Goal: Task Accomplishment & Management: Manage account settings

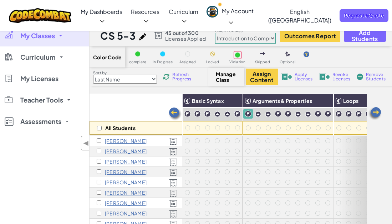
select select "560f1a9f22961295f9427742"
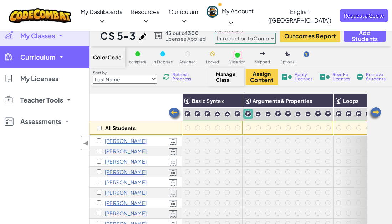
click at [45, 46] on link "Curriculum" at bounding box center [44, 56] width 89 height 21
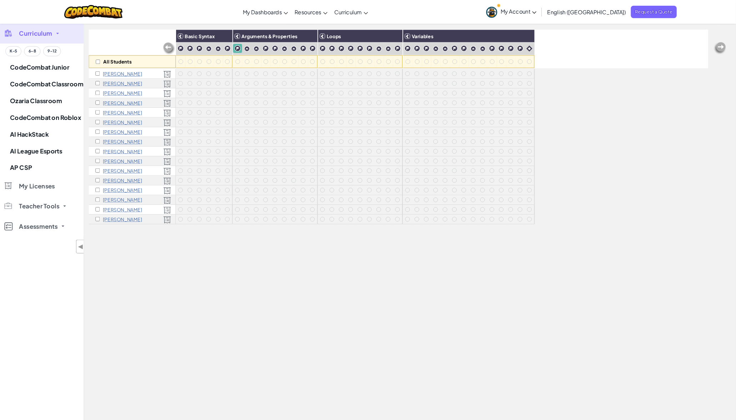
scroll to position [62, 0]
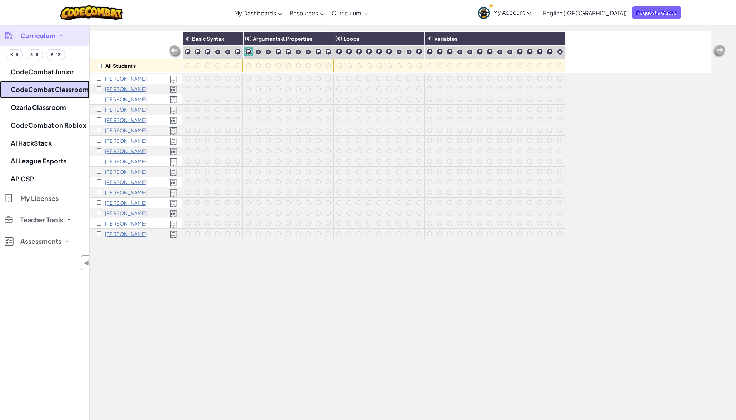
click at [69, 90] on link "CodeCombat Classroom" at bounding box center [44, 90] width 89 height 18
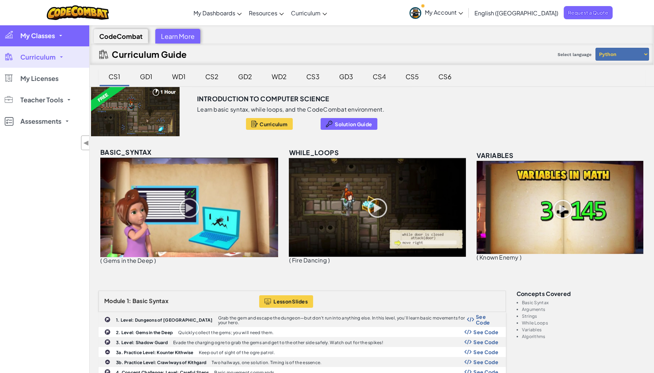
click at [63, 32] on link "My Classes" at bounding box center [44, 35] width 89 height 21
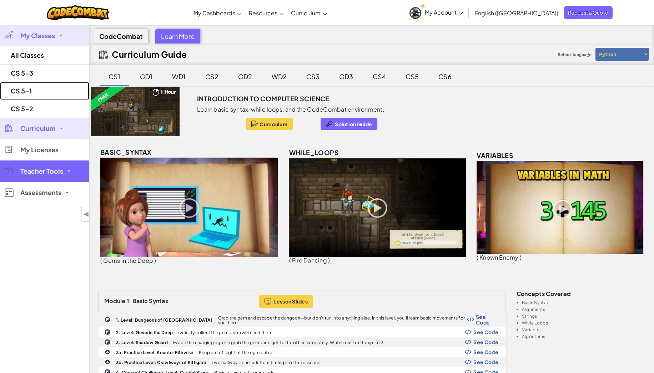
drag, startPoint x: 25, startPoint y: 92, endPoint x: 84, endPoint y: 101, distance: 59.2
click at [25, 92] on link "CS 5-1" at bounding box center [44, 91] width 89 height 18
select select "560f1a9f22961295f9427742"
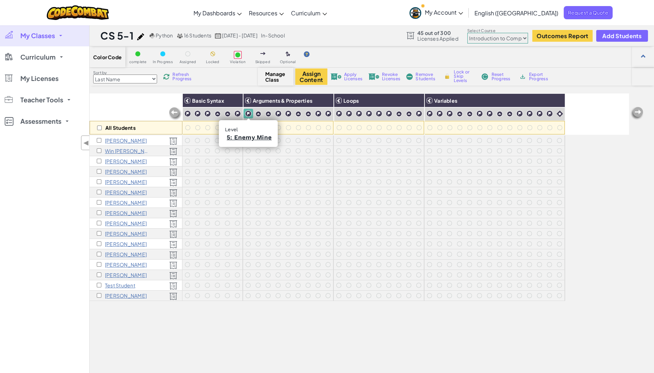
click at [249, 114] on img at bounding box center [248, 113] width 7 height 7
click at [392, 98] on img at bounding box center [416, 100] width 12 height 11
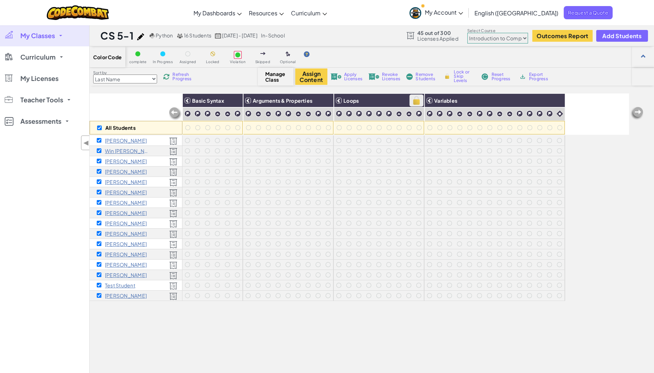
checkbox input "true"
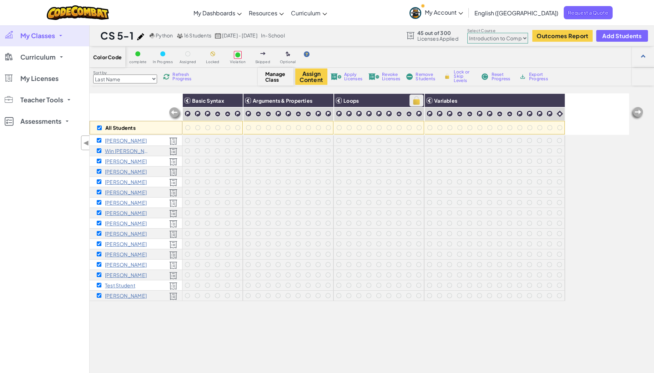
checkbox input "true"
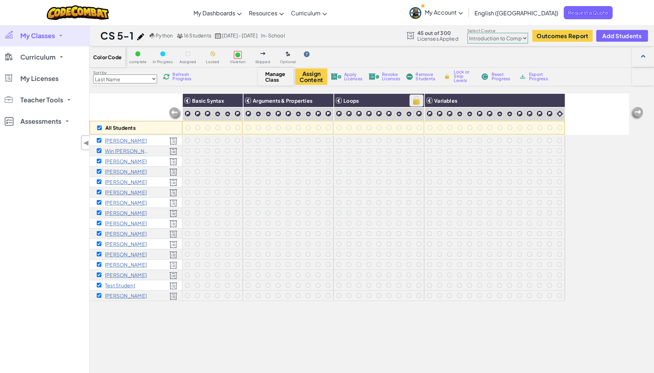
checkbox input "true"
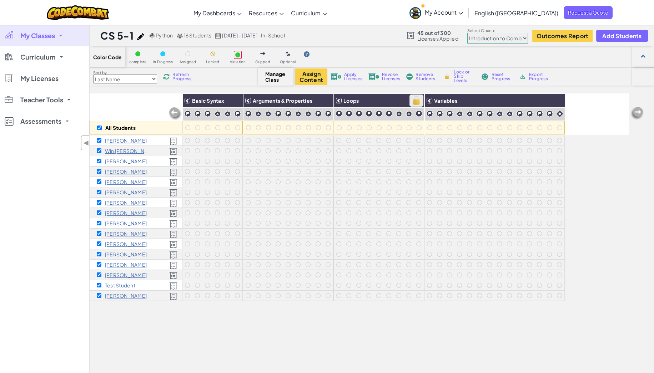
checkbox input "true"
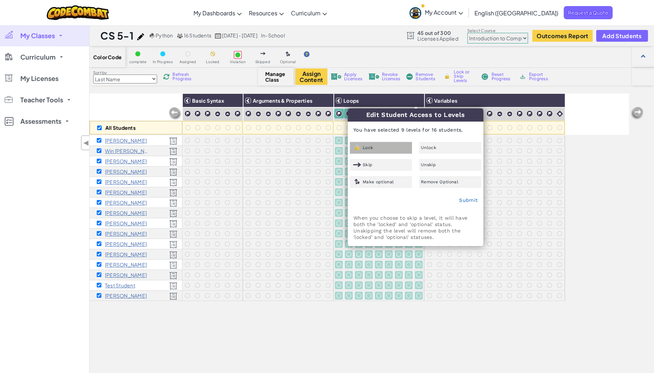
click at [371, 144] on div "Lock" at bounding box center [381, 148] width 62 height 12
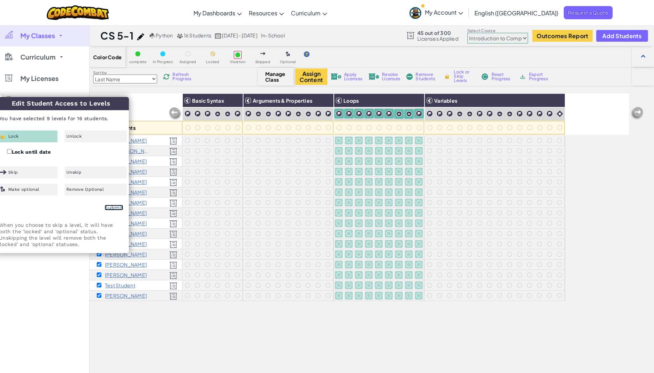
click at [111, 206] on link "Submit" at bounding box center [114, 208] width 19 height 6
checkbox input "false"
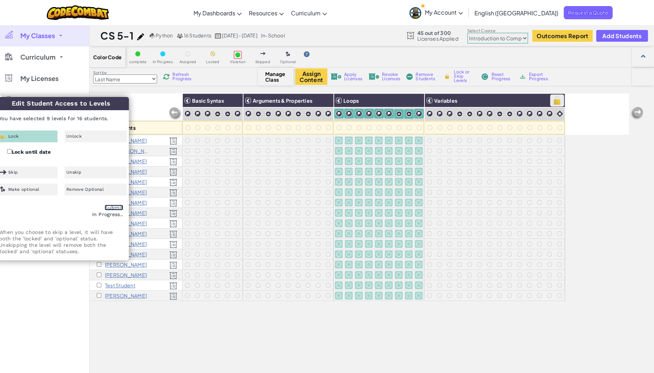
checkbox input "false"
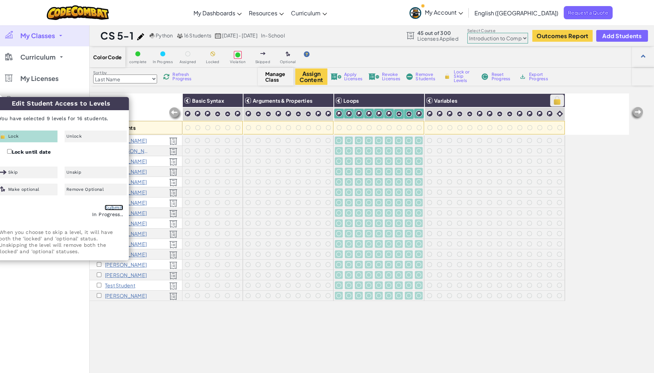
checkbox input "false"
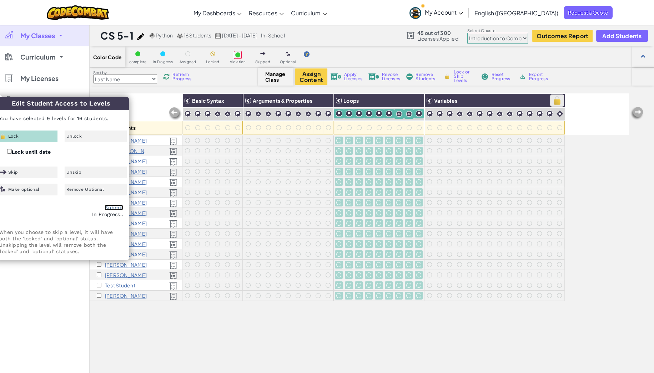
checkbox input "false"
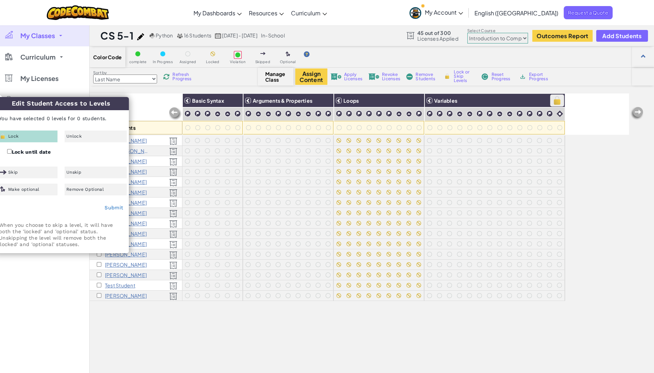
click at [392, 99] on img at bounding box center [557, 100] width 12 height 11
checkbox input "false"
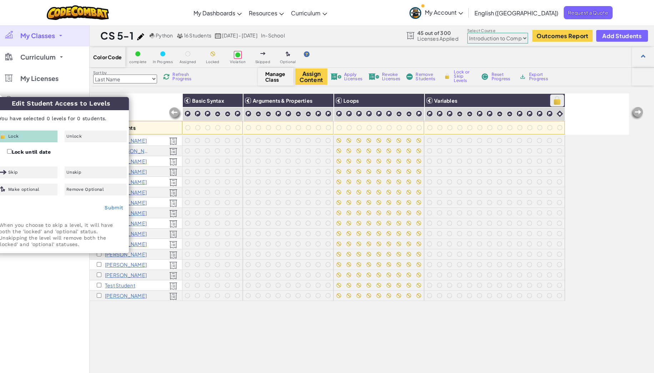
checkbox input "false"
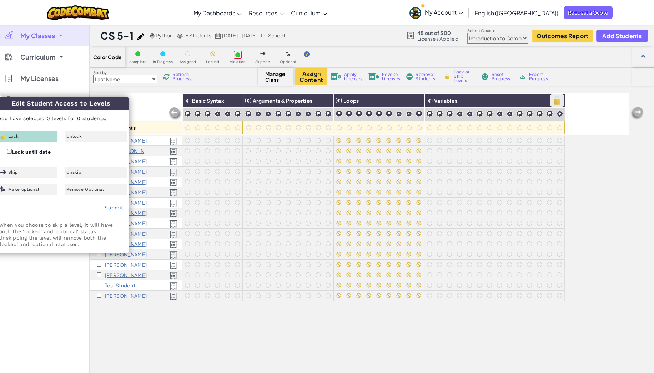
checkbox input "false"
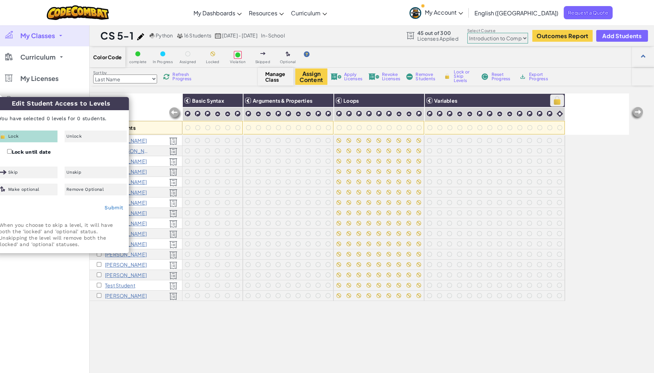
checkbox input "false"
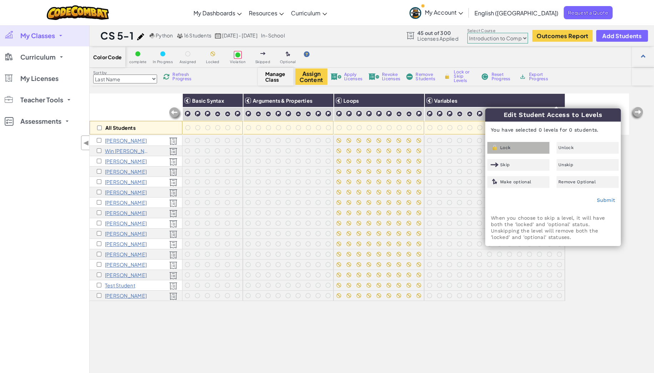
click at [392, 143] on div "Lock" at bounding box center [518, 148] width 62 height 12
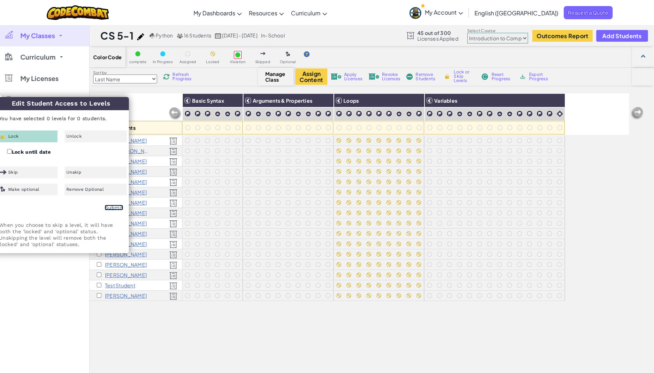
click at [111, 207] on link "Submit" at bounding box center [114, 208] width 19 height 6
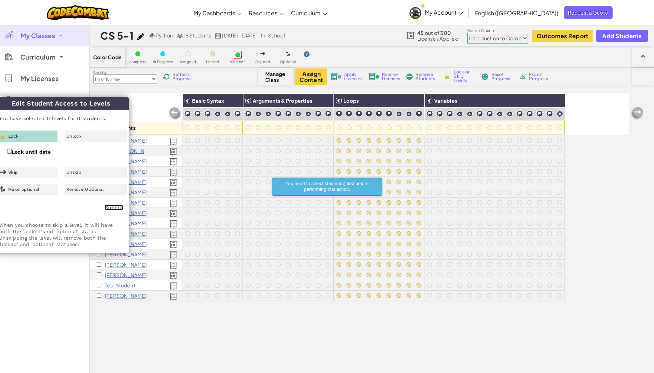
click at [111, 207] on link "Submit" at bounding box center [114, 208] width 19 height 6
click at [55, 224] on div "My Classes All Classes CS 5-3 CS 5-1 CS 5-2 Curriculum K-5 6-8 9-12 CodeCombat …" at bounding box center [44, 211] width 89 height 373
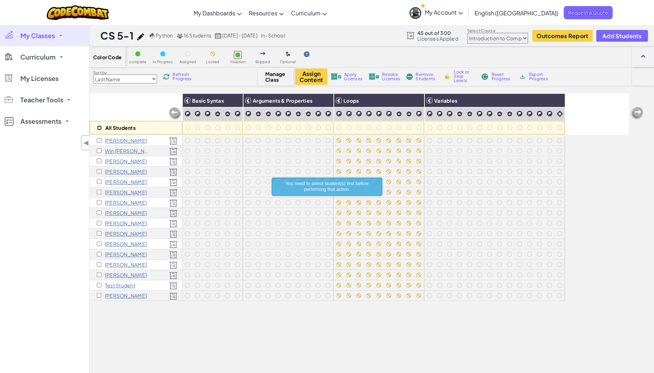
click at [98, 127] on input "checkbox" at bounding box center [99, 128] width 5 height 5
checkbox input "true"
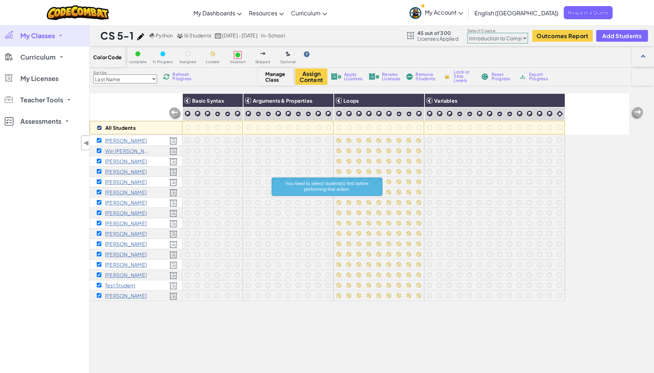
checkbox input "true"
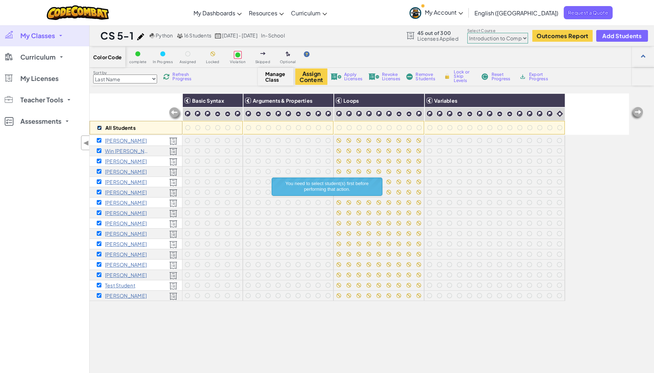
checkbox input "true"
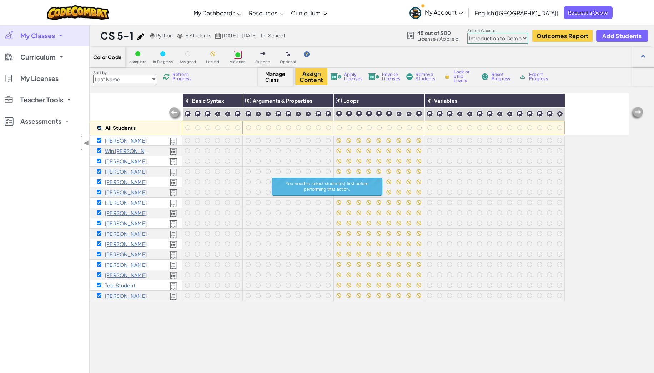
checkbox input "true"
click at [392, 99] on img at bounding box center [557, 100] width 12 height 11
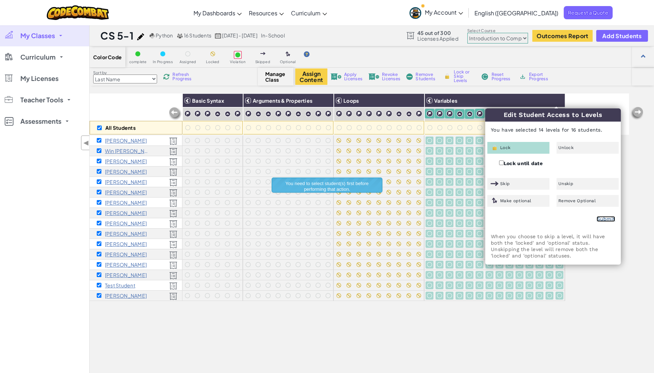
click at [392, 220] on link "Submit" at bounding box center [606, 219] width 19 height 6
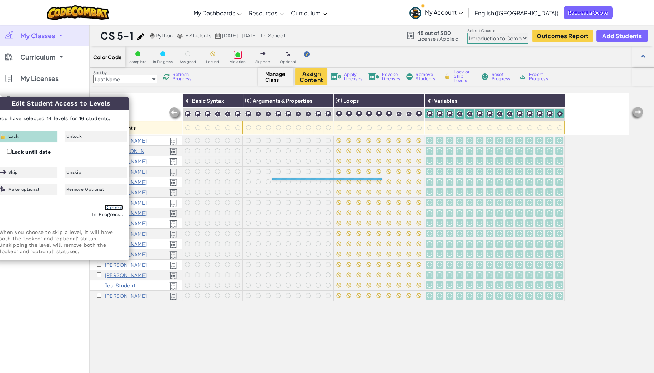
checkbox input "false"
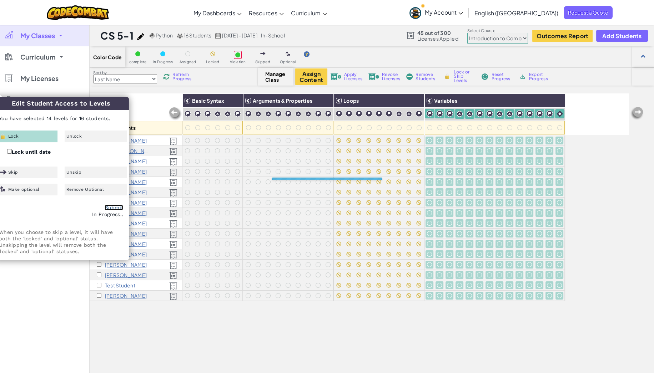
checkbox input "false"
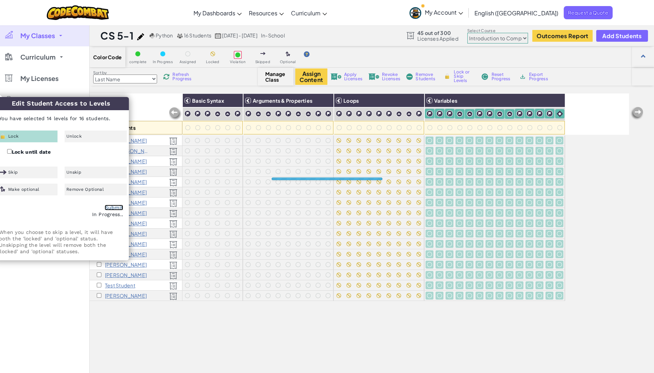
checkbox input "false"
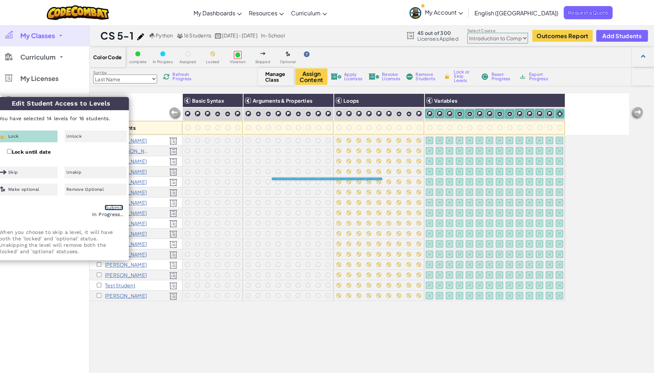
checkbox input "false"
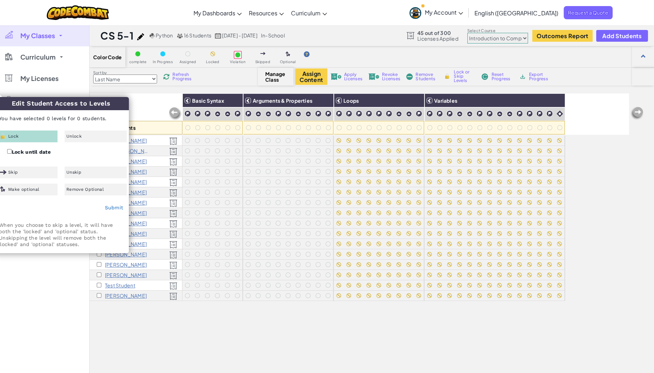
click at [35, 224] on div "My Classes All Classes CS 5-3 CS 5-1 CS 5-2 Curriculum K-5 6-8 9-12 CodeCombat …" at bounding box center [44, 211] width 89 height 373
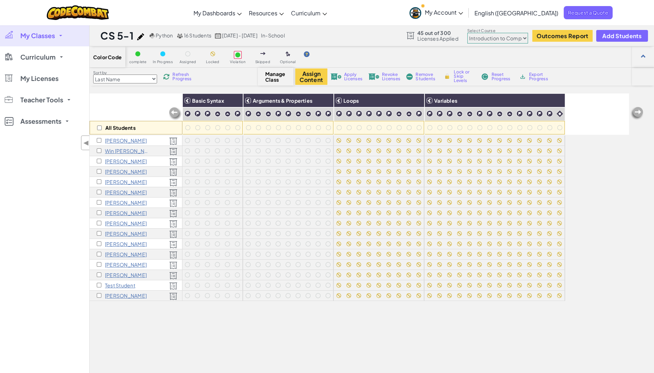
click at [41, 34] on span "My Classes" at bounding box center [37, 35] width 35 height 6
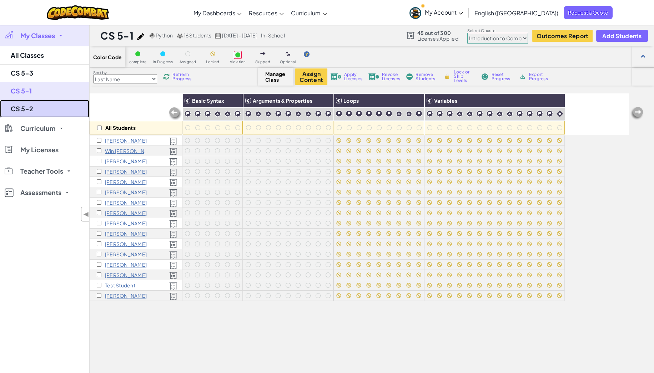
click at [30, 105] on link "CS 5-2" at bounding box center [44, 109] width 89 height 18
select select "560f1a9f22961295f9427742"
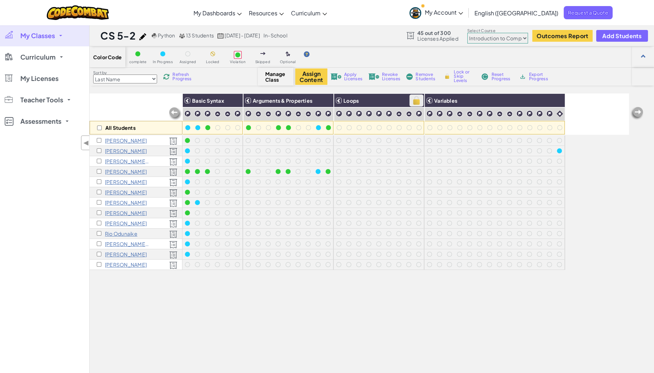
click at [392, 101] on img at bounding box center [416, 100] width 12 height 11
checkbox input "true"
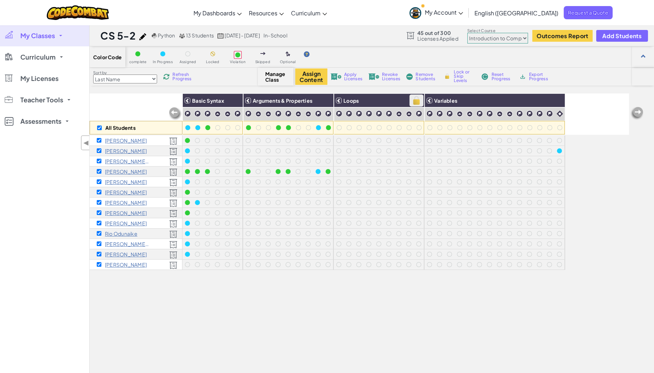
checkbox input "true"
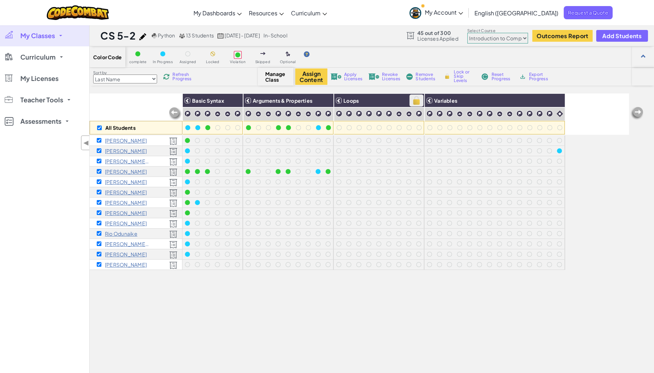
checkbox input "true"
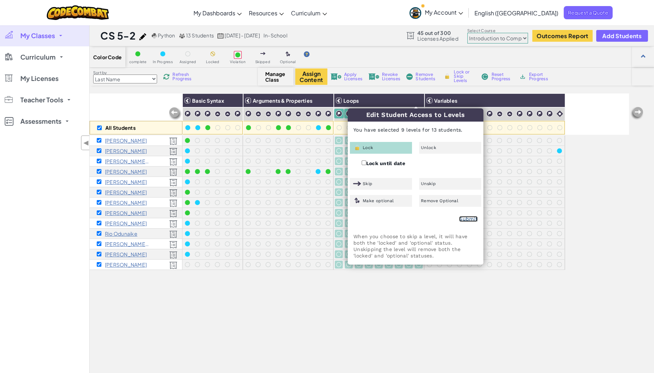
click at [392, 219] on link "Submit" at bounding box center [468, 219] width 19 height 6
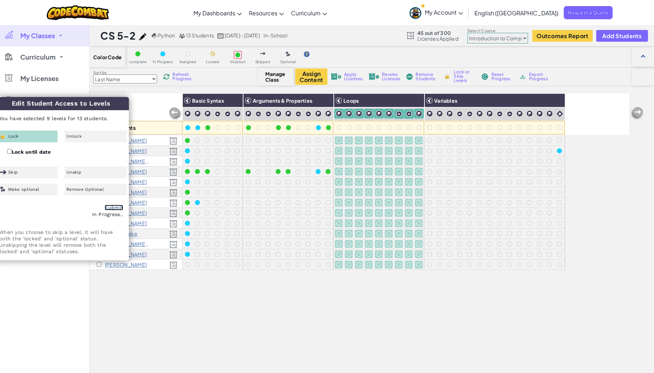
checkbox input "false"
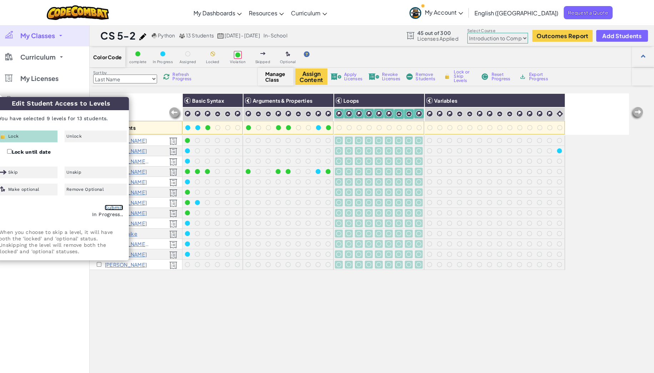
checkbox input "false"
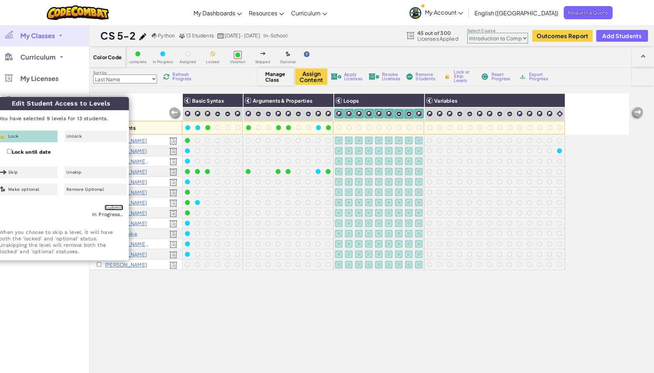
checkbox input "false"
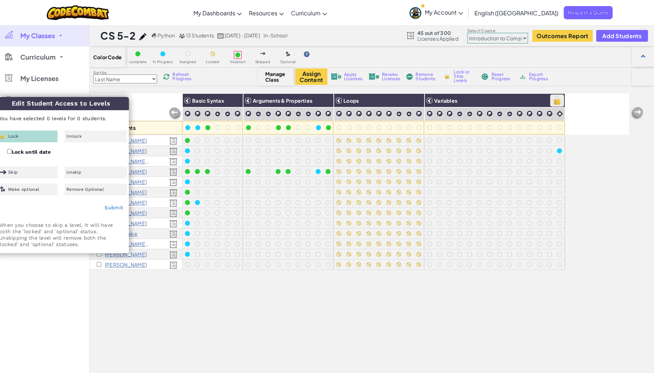
click at [392, 101] on img at bounding box center [557, 100] width 12 height 11
checkbox input "false"
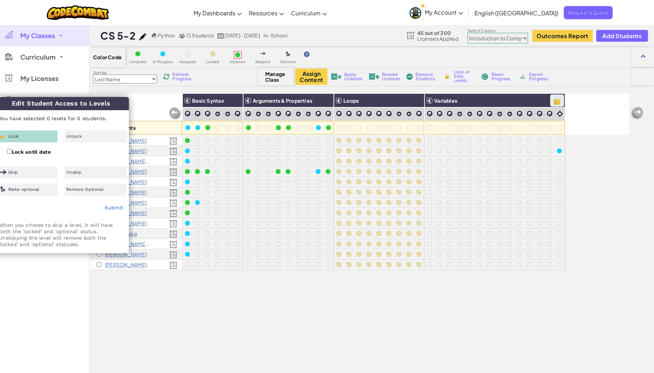
checkbox input "false"
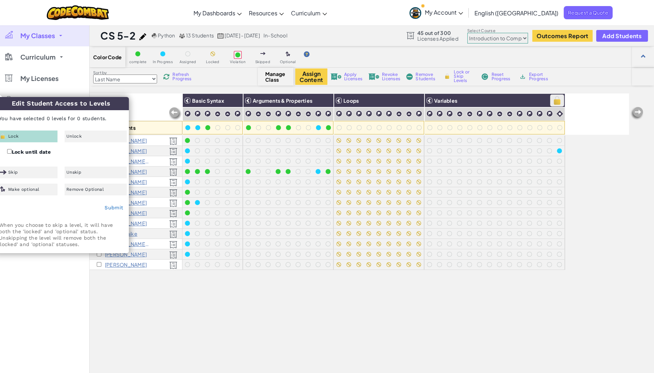
checkbox input "false"
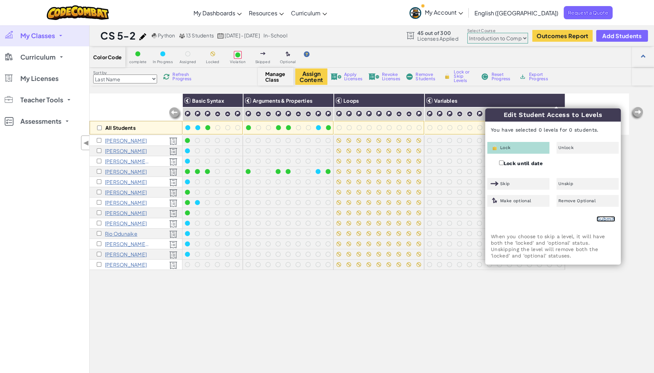
click at [392, 219] on link "Submit" at bounding box center [606, 219] width 19 height 6
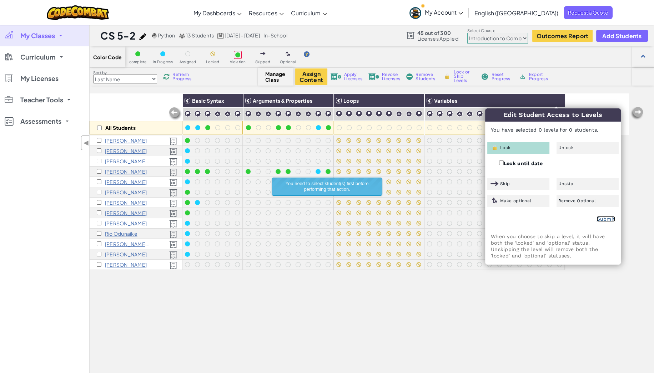
click at [392, 218] on link "Submit" at bounding box center [606, 219] width 19 height 6
click at [392, 224] on div "All Students Basic Syntax Arguments & Properties Loops Variables [PERSON_NAME] …" at bounding box center [360, 263] width 540 height 338
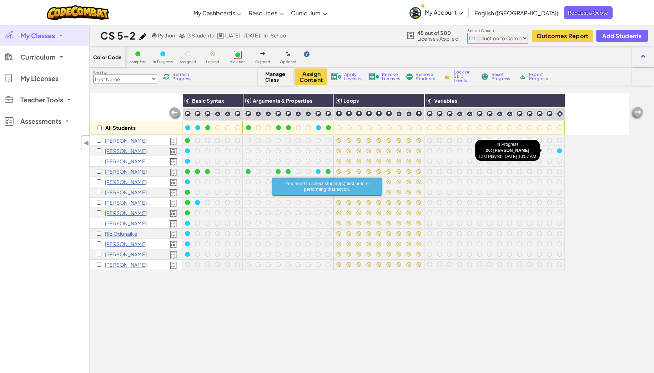
click at [392, 150] on div at bounding box center [559, 151] width 5 height 5
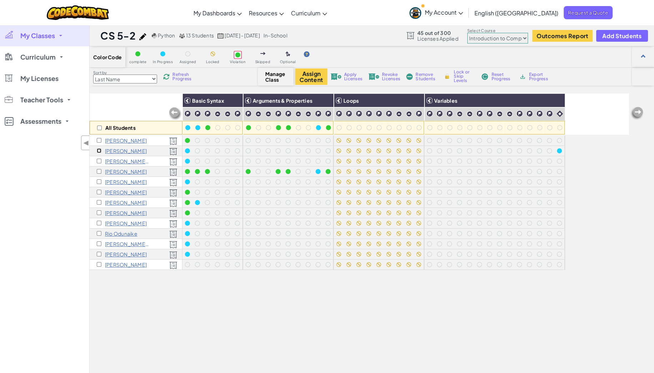
click at [97, 149] on input "checkbox" at bounding box center [99, 151] width 5 height 5
click at [392, 149] on div at bounding box center [559, 151] width 5 height 5
click at [119, 149] on p "[PERSON_NAME]" at bounding box center [126, 151] width 42 height 6
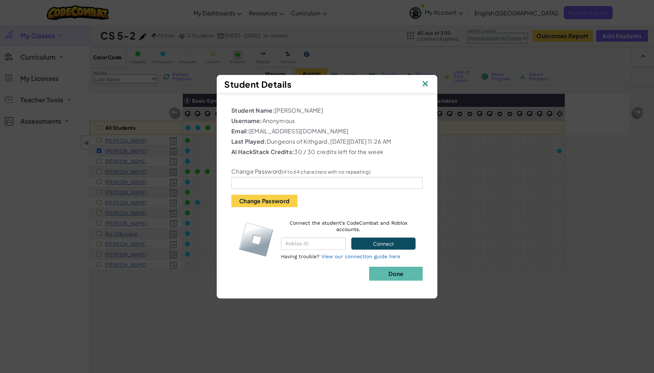
click at [392, 79] on img at bounding box center [425, 84] width 9 height 11
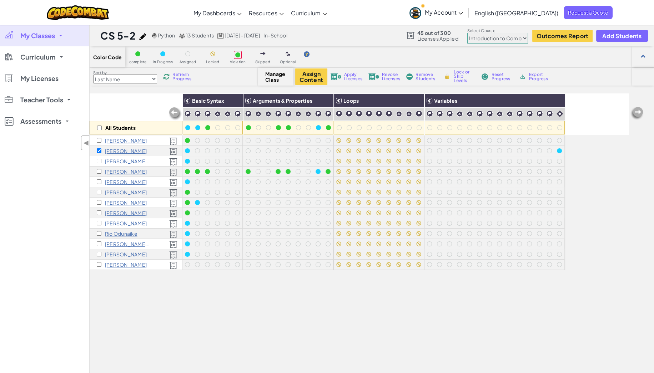
click at [182, 74] on span "Refresh Progress" at bounding box center [183, 76] width 22 height 9
click at [392, 78] on span "Reset Progress" at bounding box center [501, 76] width 21 height 9
click at [392, 98] on img at bounding box center [557, 100] width 12 height 11
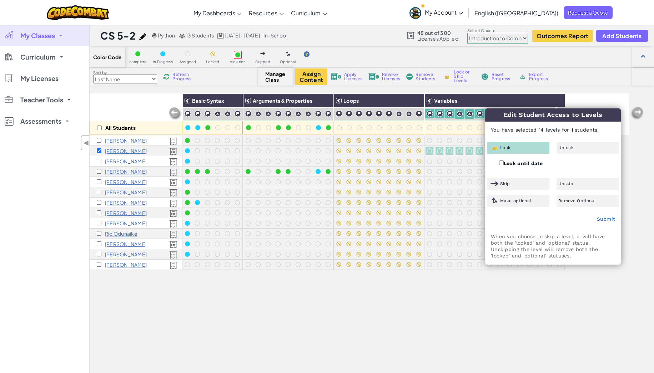
click at [392, 147] on div "Lock" at bounding box center [518, 148] width 62 height 12
click at [392, 220] on link "Submit" at bounding box center [606, 219] width 19 height 6
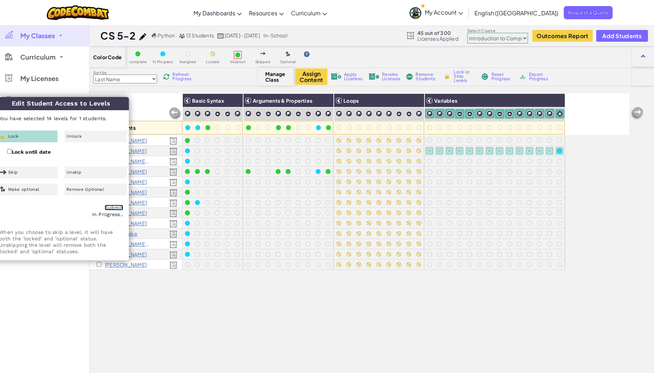
checkbox input "false"
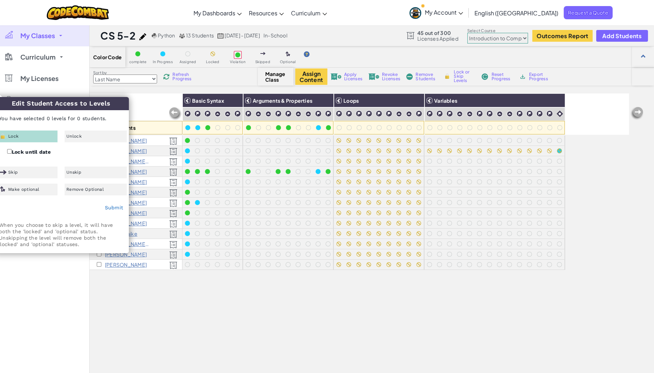
drag, startPoint x: 167, startPoint y: 289, endPoint x: 156, endPoint y: 251, distance: 39.4
click at [167, 224] on div "All Students Basic Syntax Arguments & Properties Loops Variables [PERSON_NAME] …" at bounding box center [360, 263] width 540 height 338
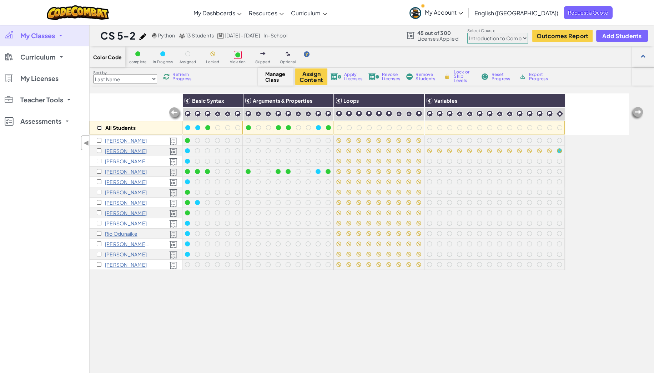
click at [98, 127] on input "checkbox" at bounding box center [99, 128] width 5 height 5
checkbox input "true"
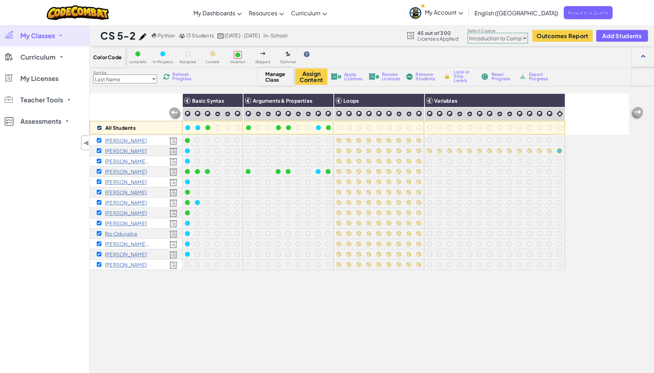
checkbox input "true"
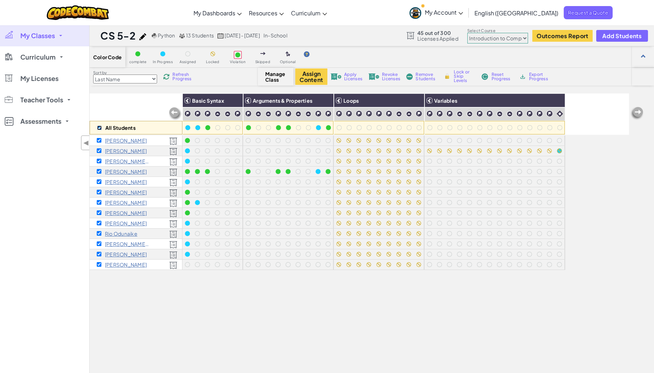
checkbox input "true"
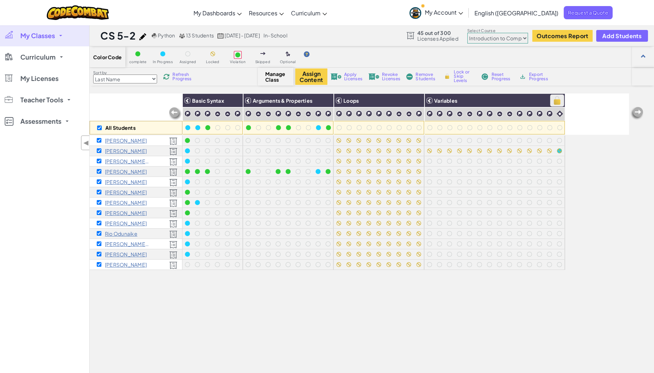
click at [392, 98] on img at bounding box center [557, 100] width 12 height 11
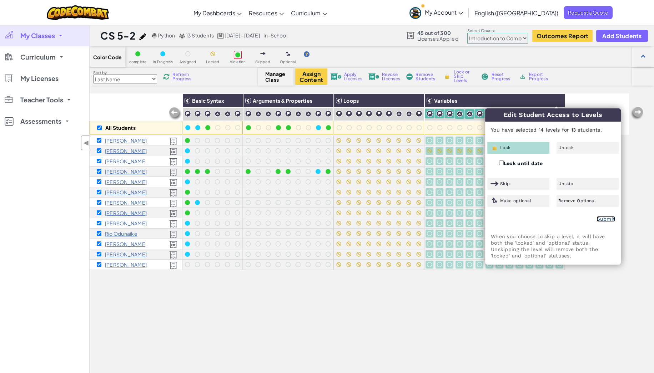
click at [392, 216] on link "Submit" at bounding box center [606, 219] width 19 height 6
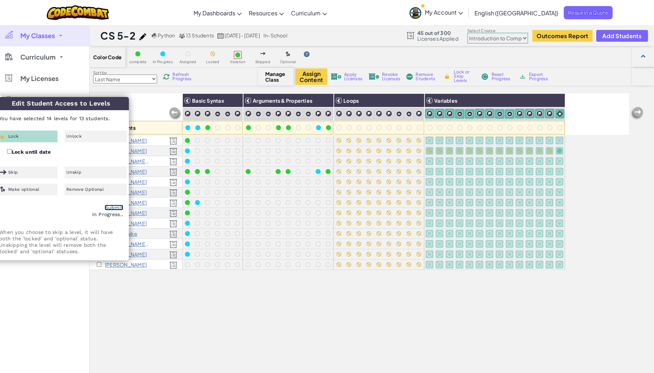
checkbox input "false"
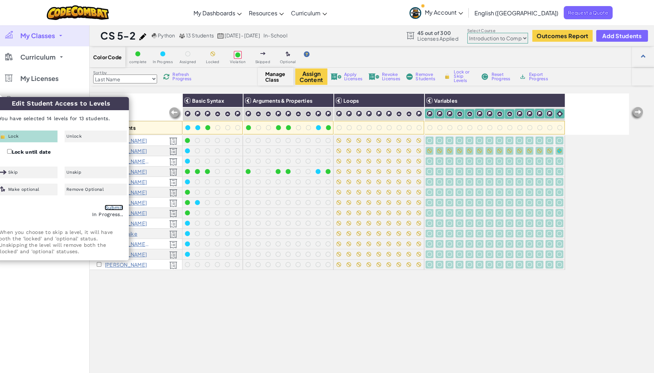
checkbox input "false"
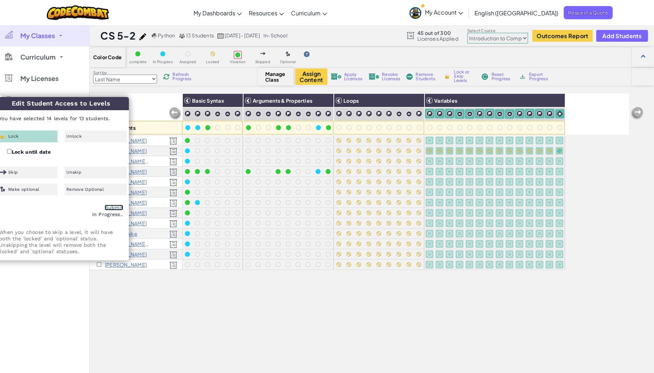
checkbox input "false"
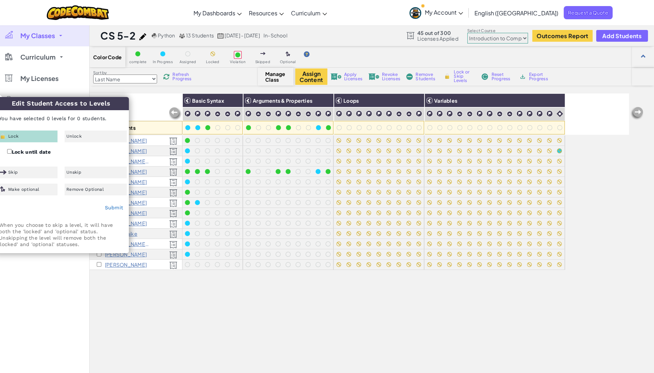
drag, startPoint x: 415, startPoint y: 318, endPoint x: 407, endPoint y: 316, distance: 8.2
click at [392, 224] on div "All Students Basic Syntax Arguments & Properties Loops Variables [PERSON_NAME] …" at bounding box center [360, 263] width 540 height 338
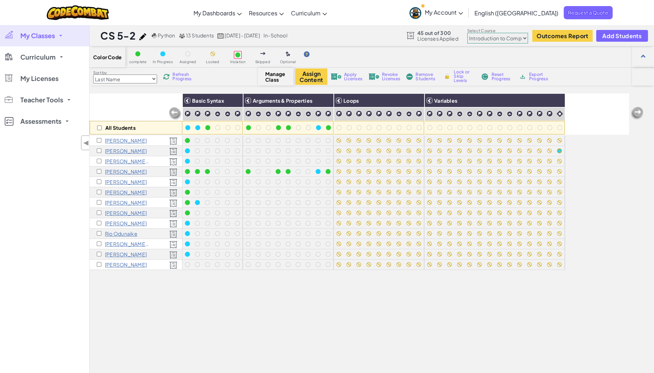
click at [51, 34] on span "My Classes" at bounding box center [37, 35] width 35 height 6
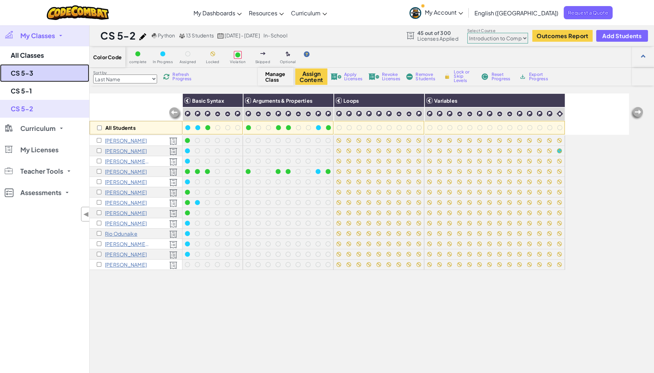
click at [43, 74] on link "CS 5-3" at bounding box center [44, 73] width 89 height 18
select select "560f1a9f22961295f9427742"
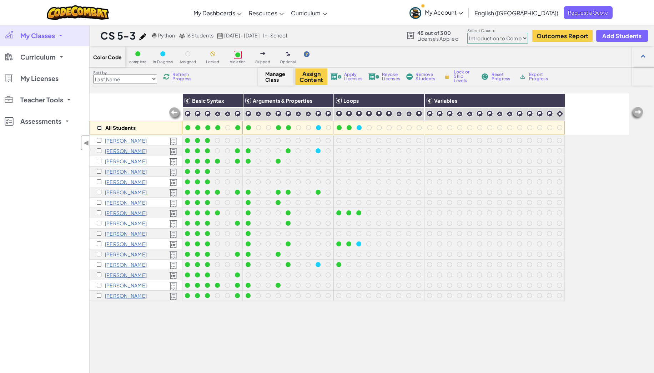
click at [100, 128] on input "checkbox" at bounding box center [99, 128] width 5 height 5
checkbox input "true"
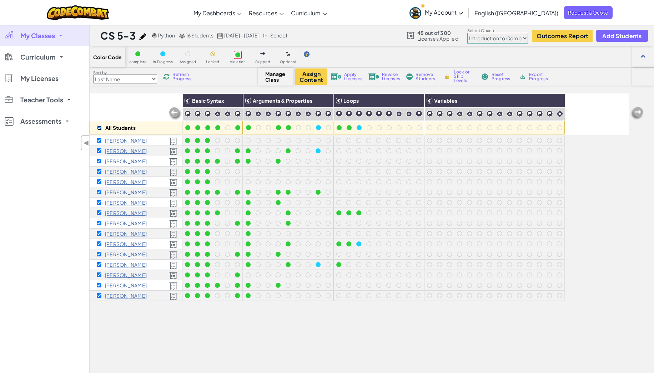
checkbox input "true"
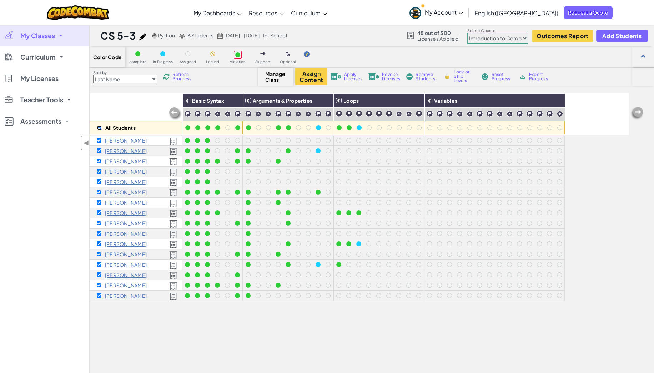
checkbox input "true"
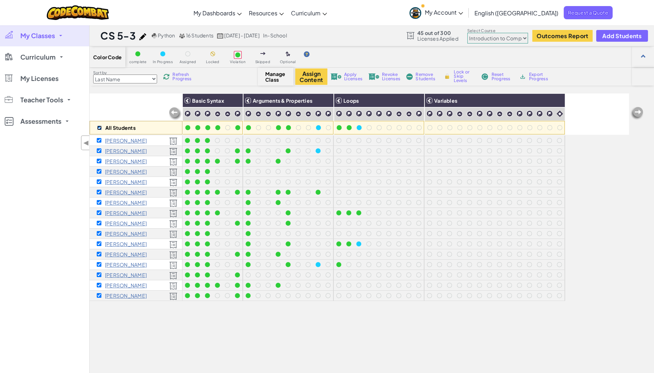
checkbox input "true"
click at [392, 99] on img at bounding box center [416, 100] width 12 height 11
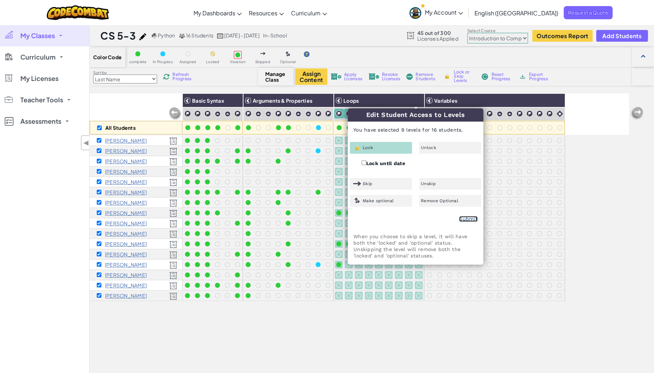
click at [392, 218] on link "Submit" at bounding box center [468, 219] width 19 height 6
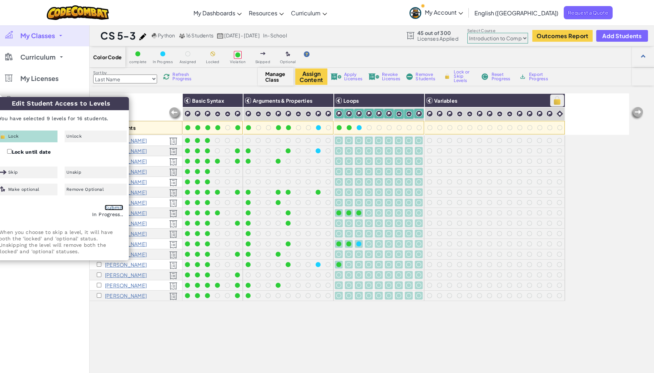
checkbox input "false"
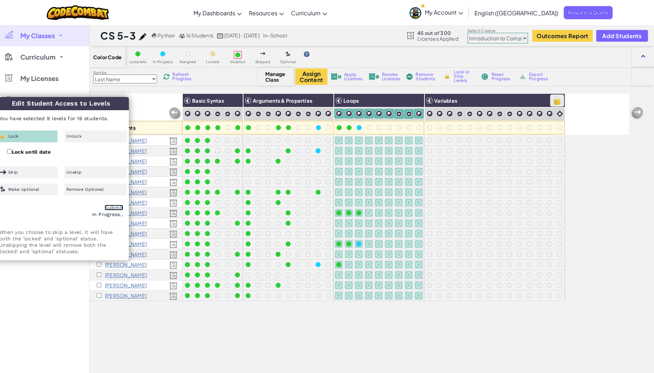
checkbox input "false"
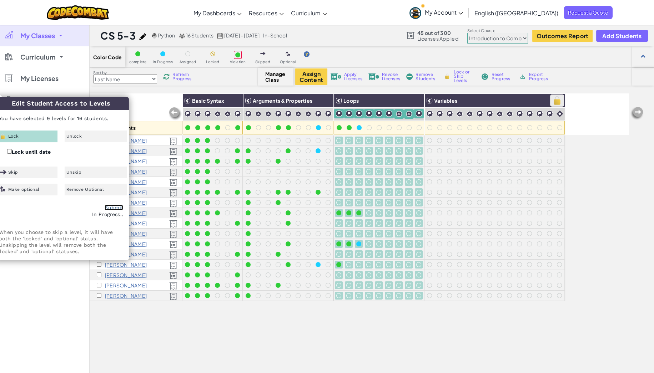
checkbox input "false"
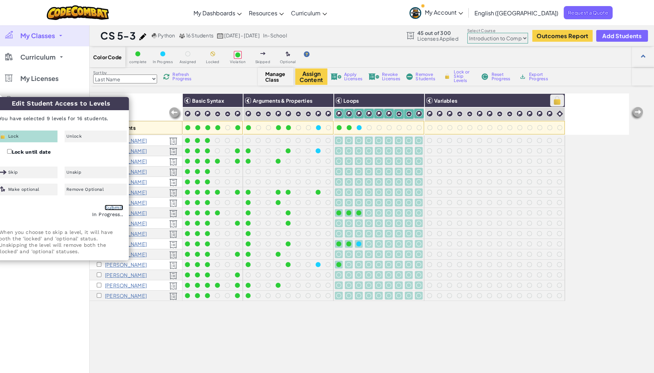
checkbox input "false"
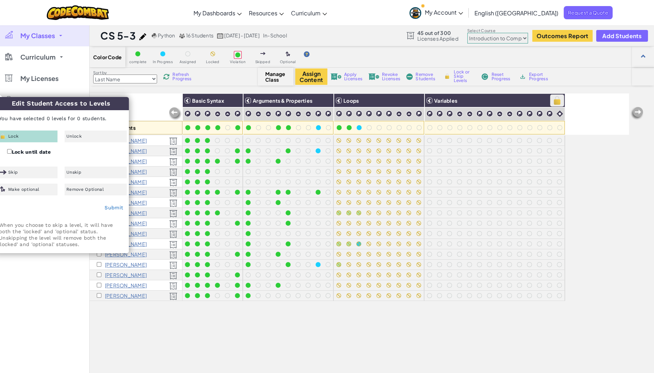
click at [392, 100] on img at bounding box center [557, 100] width 12 height 11
checkbox input "true"
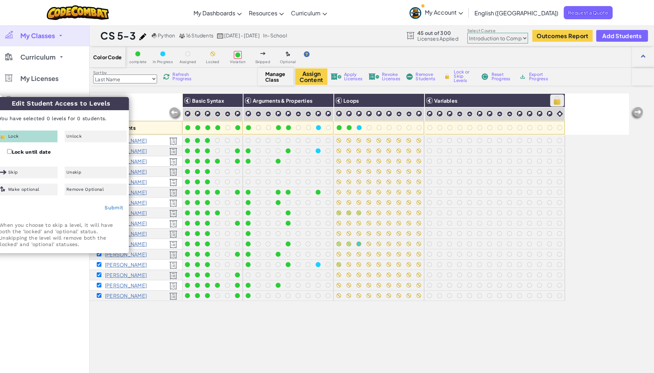
checkbox input "true"
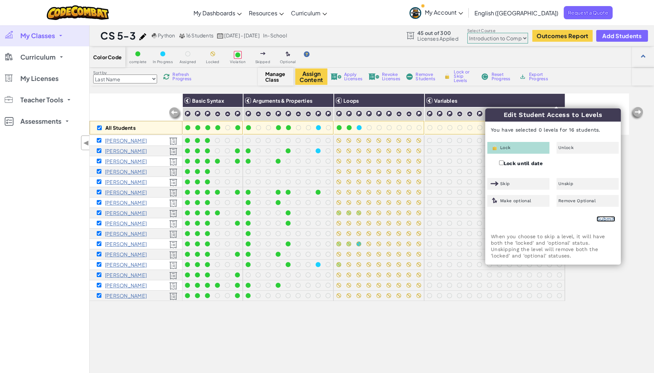
click at [392, 217] on link "Submit" at bounding box center [606, 219] width 19 height 6
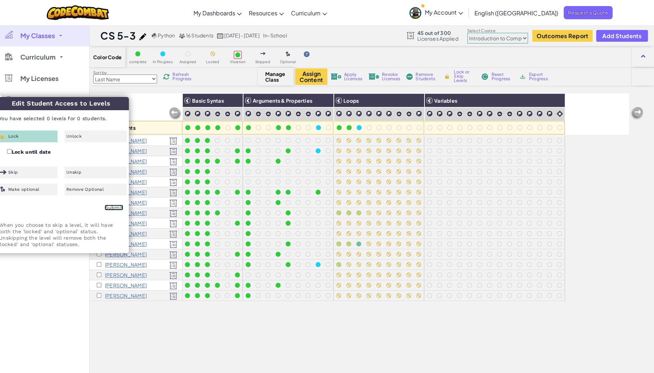
click at [111, 207] on link "Submit" at bounding box center [114, 208] width 19 height 6
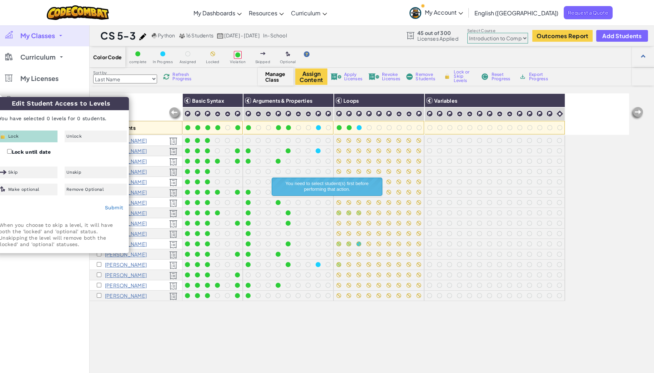
click at [334, 224] on div "All Students Basic Syntax Arguments & Properties Loops Variables [PERSON_NAME] …" at bounding box center [360, 263] width 540 height 338
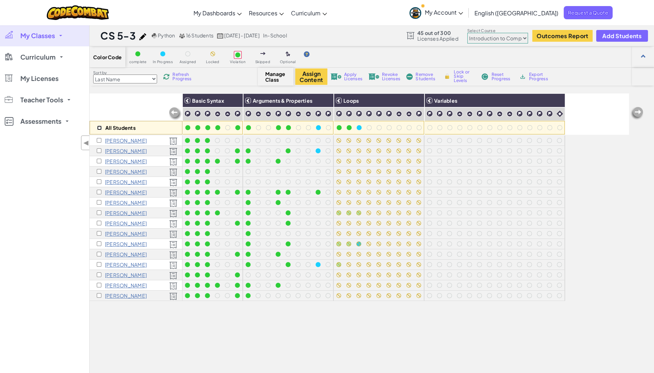
click at [100, 127] on input "checkbox" at bounding box center [99, 128] width 5 height 5
click at [392, 101] on img at bounding box center [557, 100] width 12 height 11
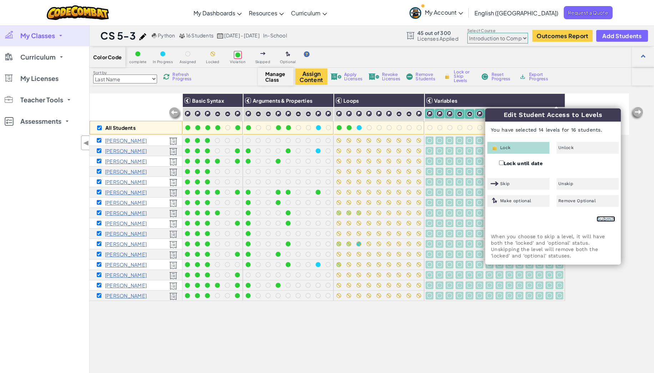
click at [392, 216] on link "Submit" at bounding box center [606, 219] width 19 height 6
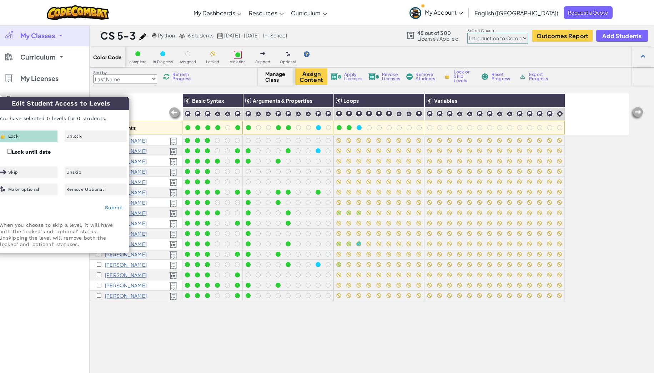
click at [49, 224] on div "My Classes All Classes CS 5-3 CS 5-1 CS 5-2 Curriculum K-5 6-8 9-12 CodeCombat …" at bounding box center [44, 211] width 89 height 373
